Goal: Find contact information: Find contact information

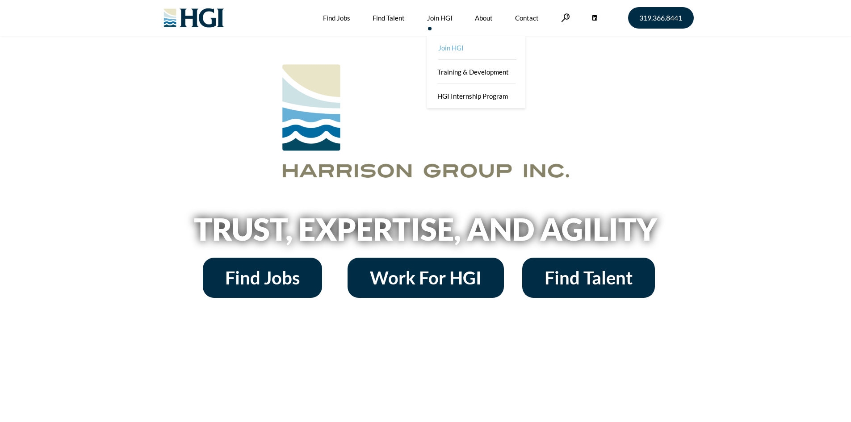
click at [470, 38] on link "Join HGI" at bounding box center [477, 48] width 98 height 24
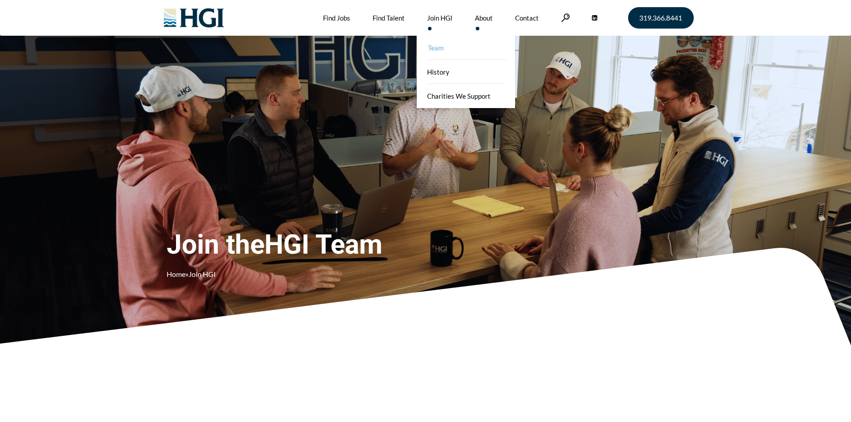
click at [459, 52] on link "Team" at bounding box center [467, 48] width 98 height 24
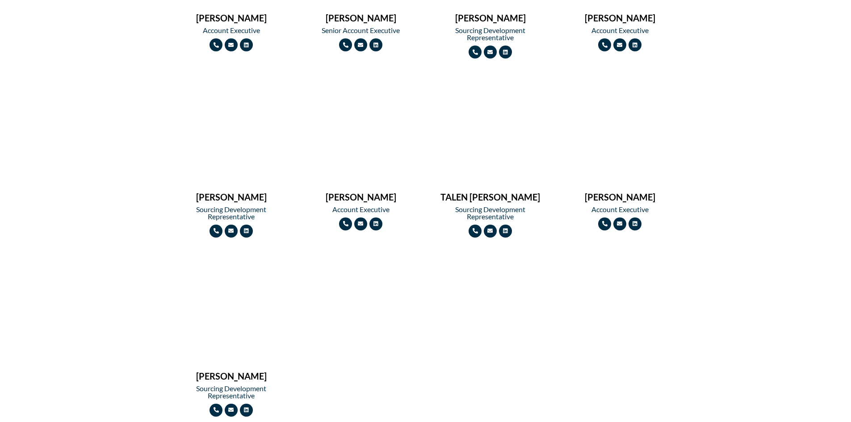
scroll to position [1116, 0]
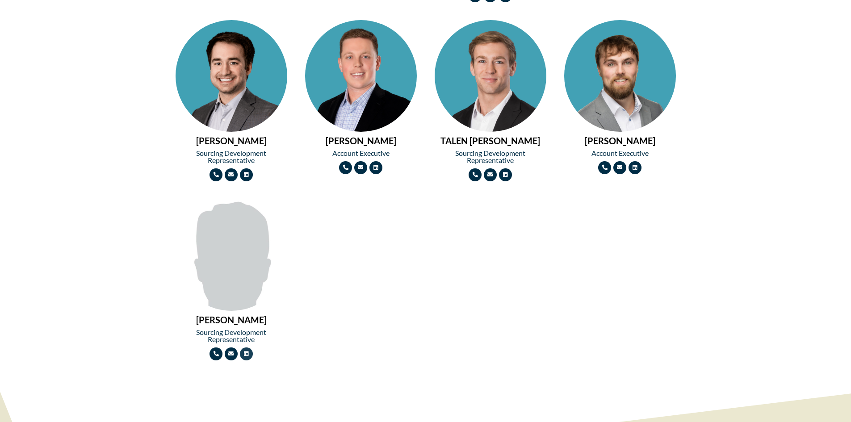
click at [248, 357] on link "Linkedin" at bounding box center [246, 353] width 13 height 13
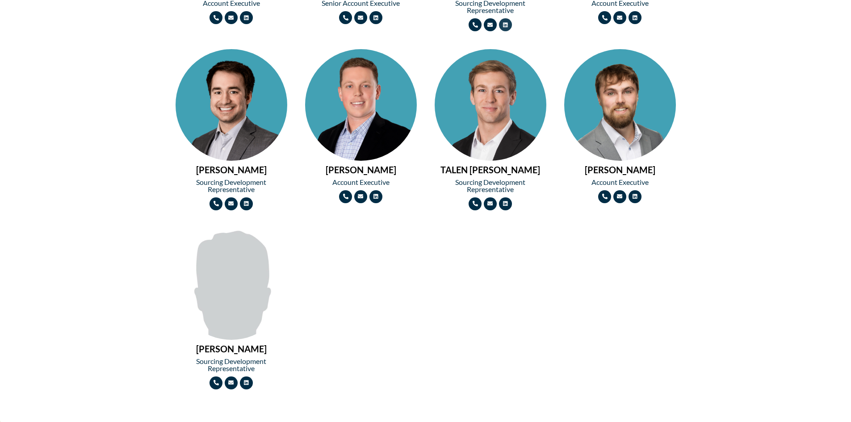
scroll to position [1072, 0]
